Goal: Navigation & Orientation: Find specific page/section

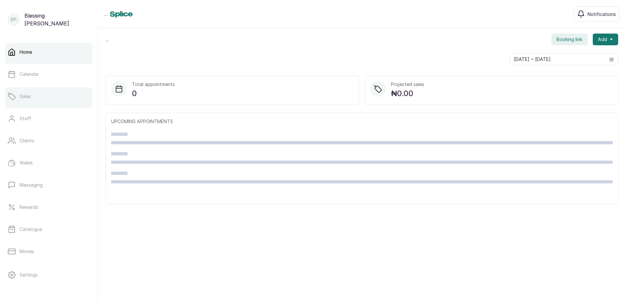
click at [37, 96] on link "Sales" at bounding box center [48, 96] width 87 height 18
